Goal: Check status: Check status

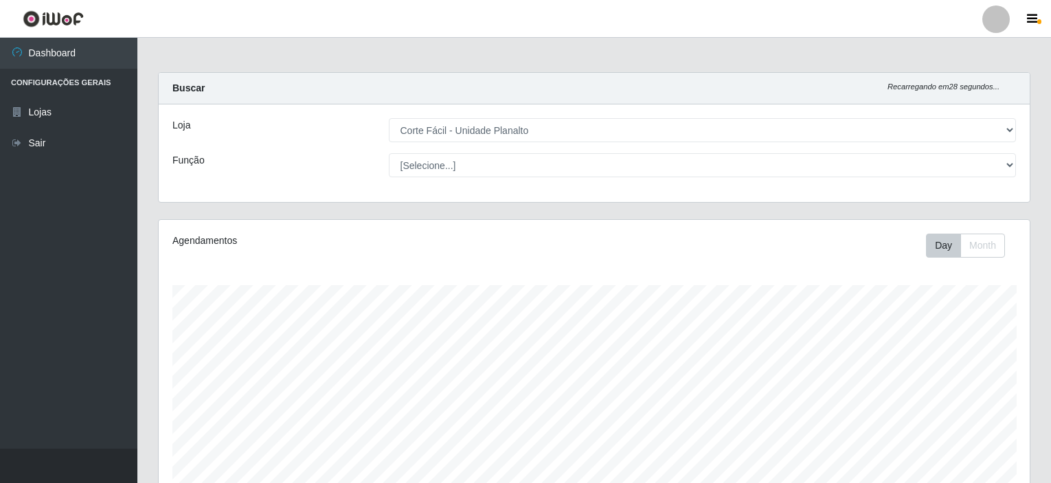
select select "202"
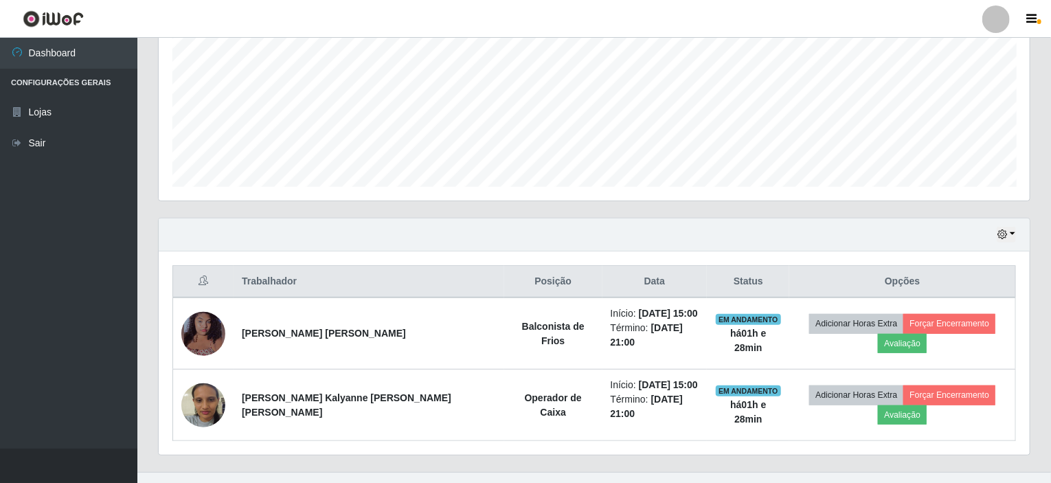
scroll to position [285, 871]
click at [1011, 235] on button "button" at bounding box center [1006, 235] width 19 height 16
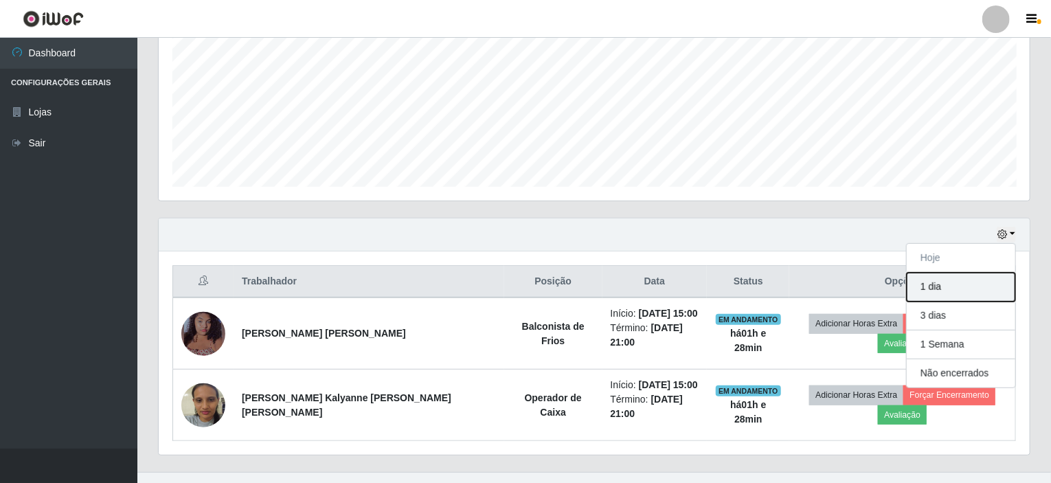
click at [928, 283] on button "1 dia" at bounding box center [961, 287] width 109 height 29
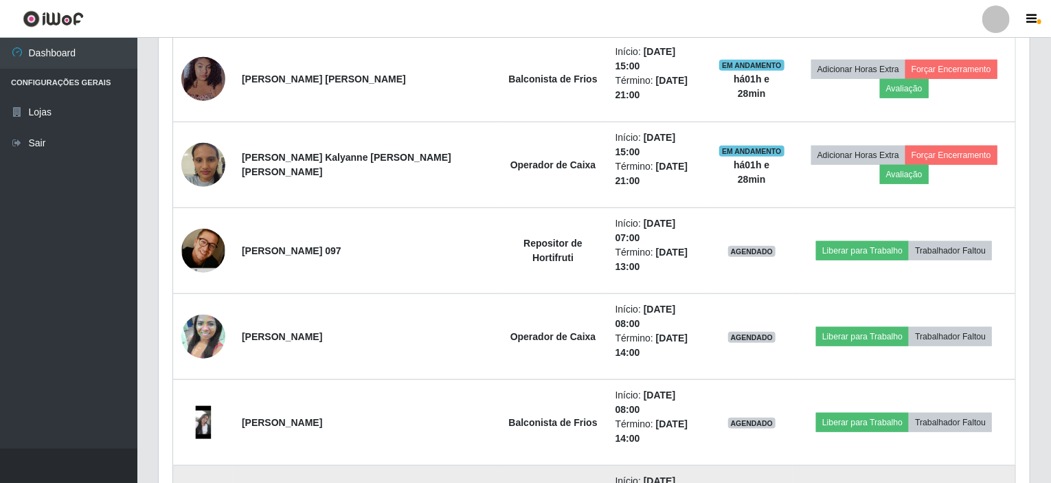
scroll to position [473, 0]
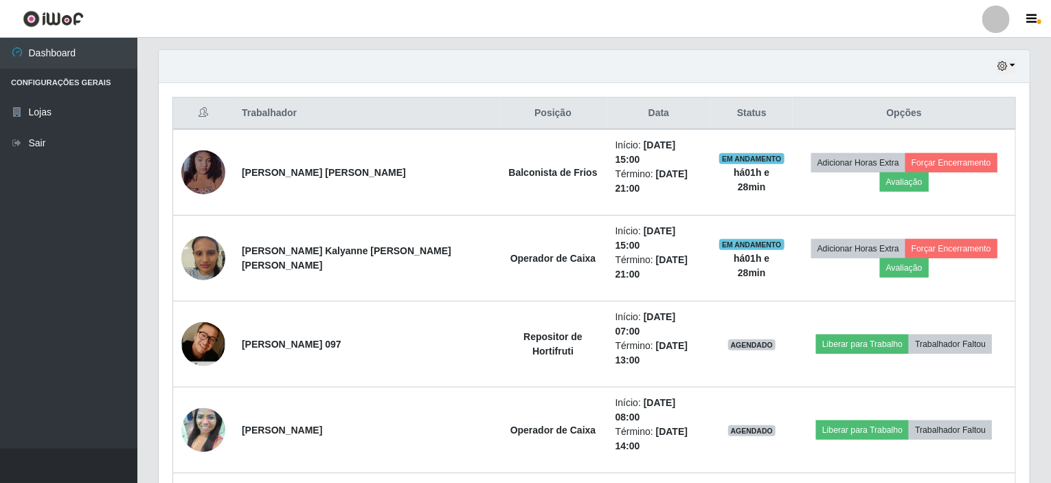
click at [1017, 61] on div "Hoje 1 dia 3 dias 1 Semana Não encerrados" at bounding box center [594, 66] width 871 height 33
click at [1015, 64] on button "button" at bounding box center [1006, 66] width 19 height 16
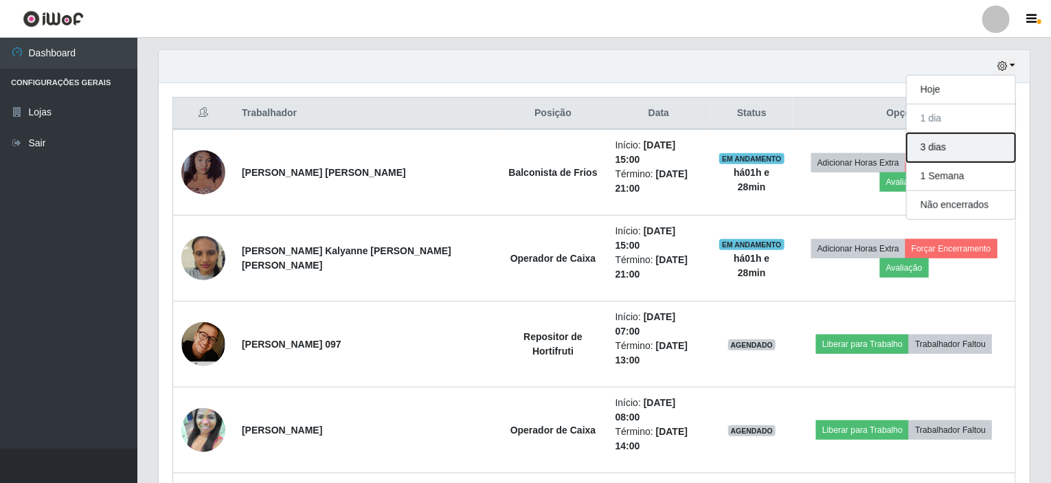
click at [960, 142] on button "3 dias" at bounding box center [961, 147] width 109 height 29
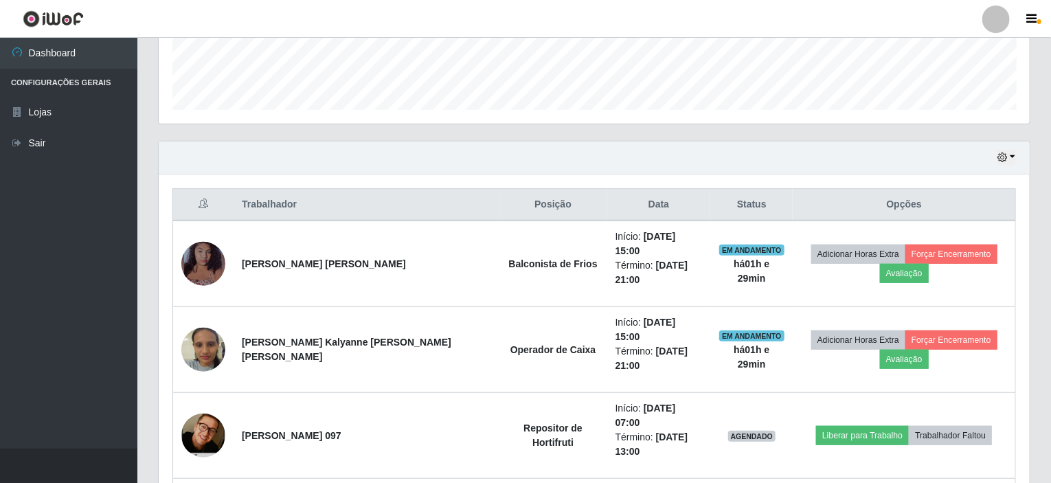
scroll to position [380, 0]
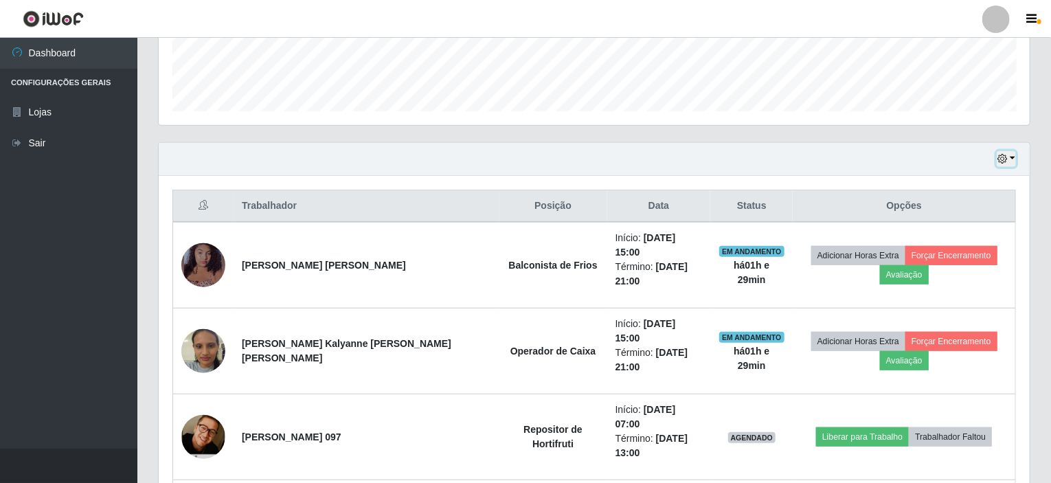
click at [1014, 159] on button "button" at bounding box center [1006, 159] width 19 height 16
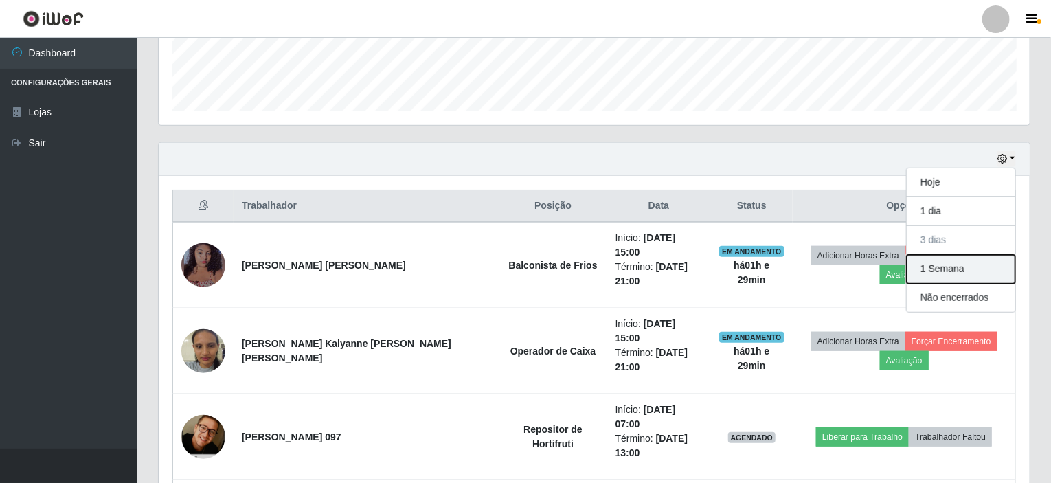
click at [953, 266] on button "1 Semana" at bounding box center [961, 269] width 109 height 29
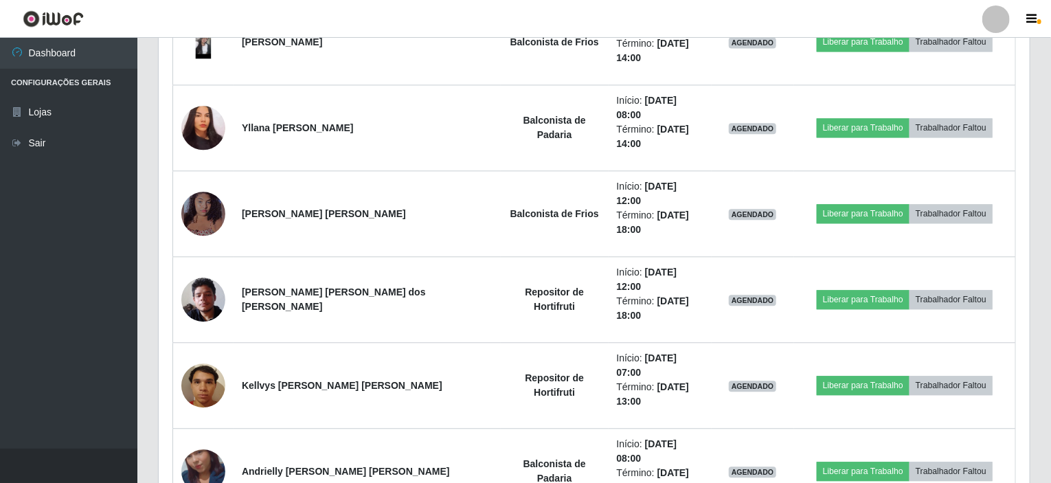
scroll to position [1616, 0]
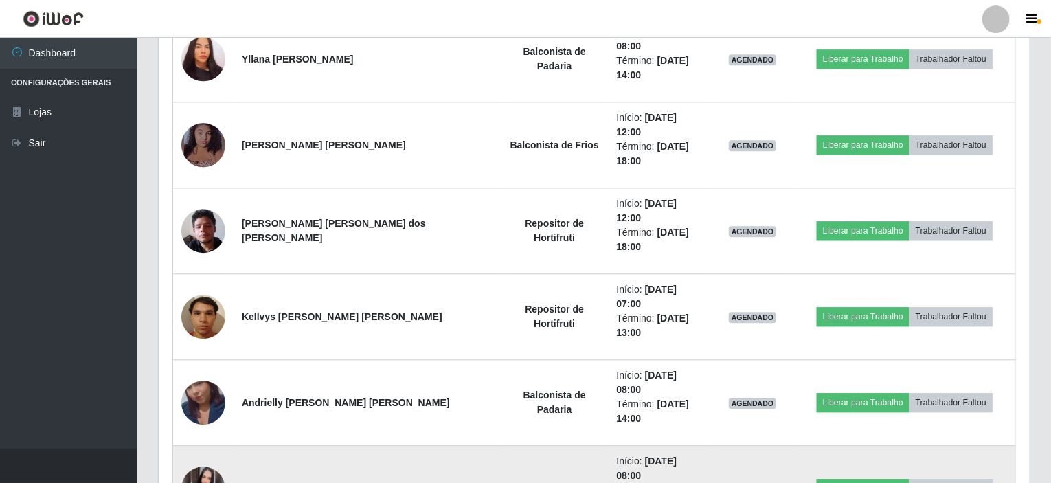
click at [208, 466] on img at bounding box center [203, 488] width 44 height 44
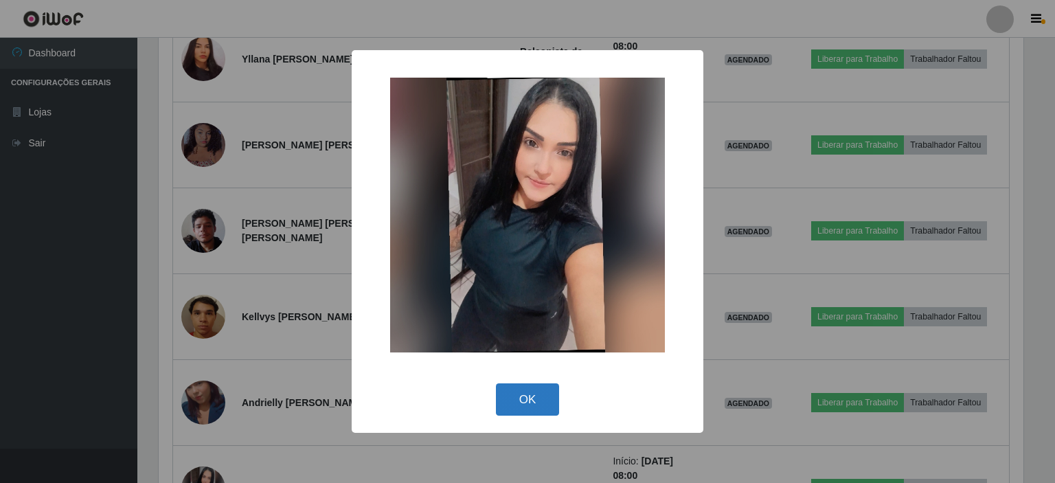
click at [521, 395] on button "OK" at bounding box center [528, 399] width 64 height 32
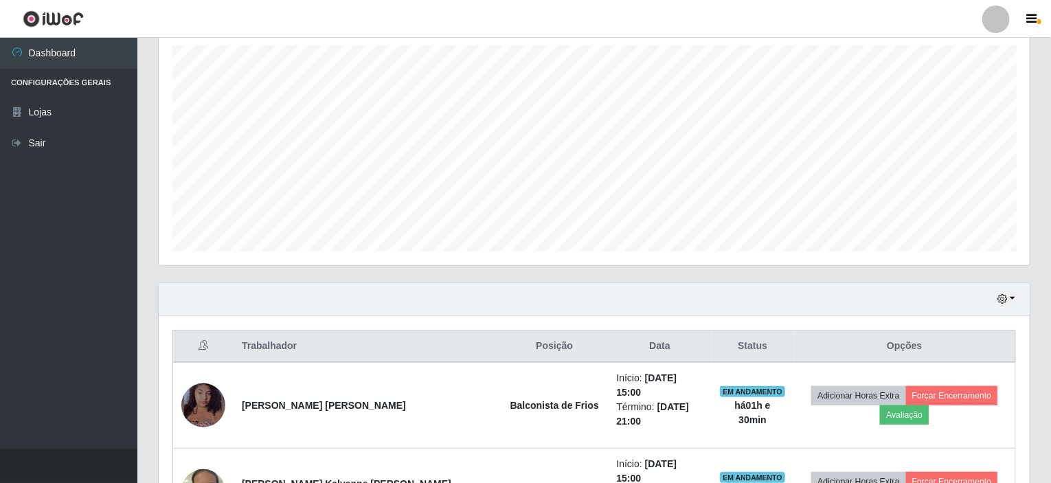
scroll to position [299, 0]
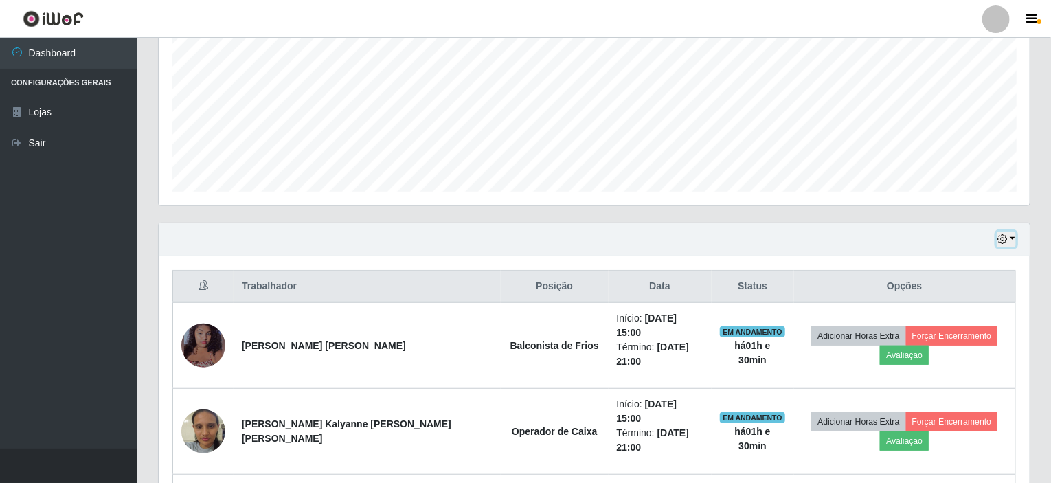
click at [1014, 238] on button "button" at bounding box center [1006, 239] width 19 height 16
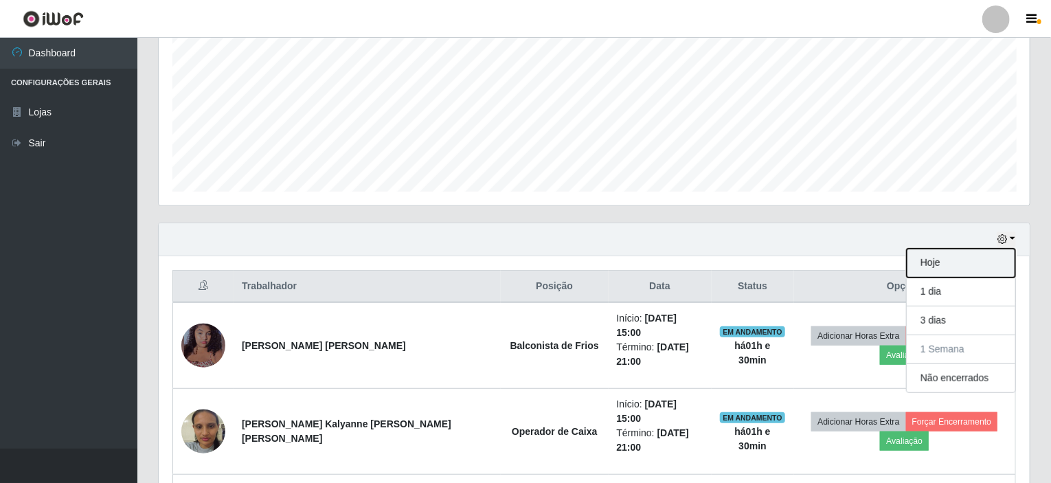
click at [944, 262] on button "Hoje" at bounding box center [961, 263] width 109 height 29
